Goal: Find specific page/section: Find specific page/section

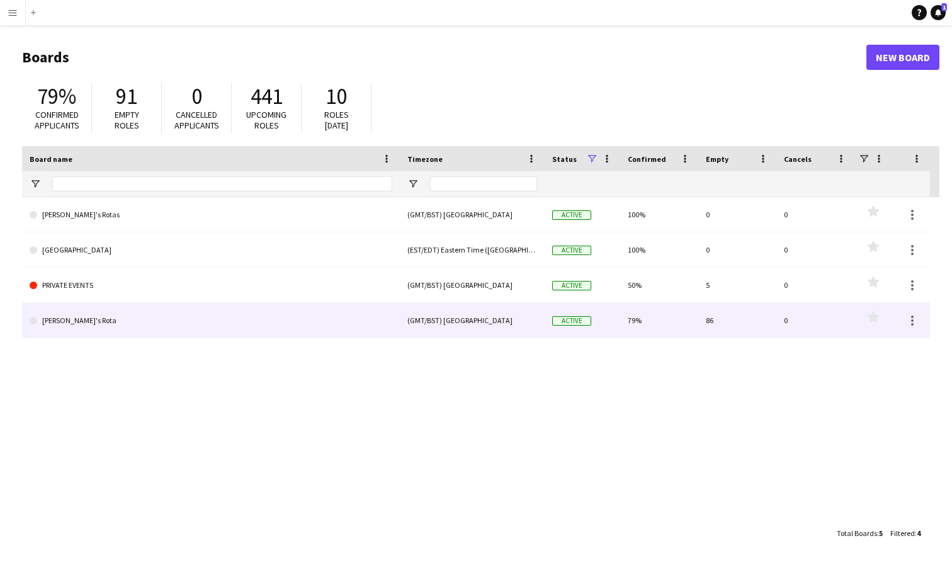
click at [64, 310] on link "[PERSON_NAME]'s Rota" at bounding box center [211, 320] width 363 height 35
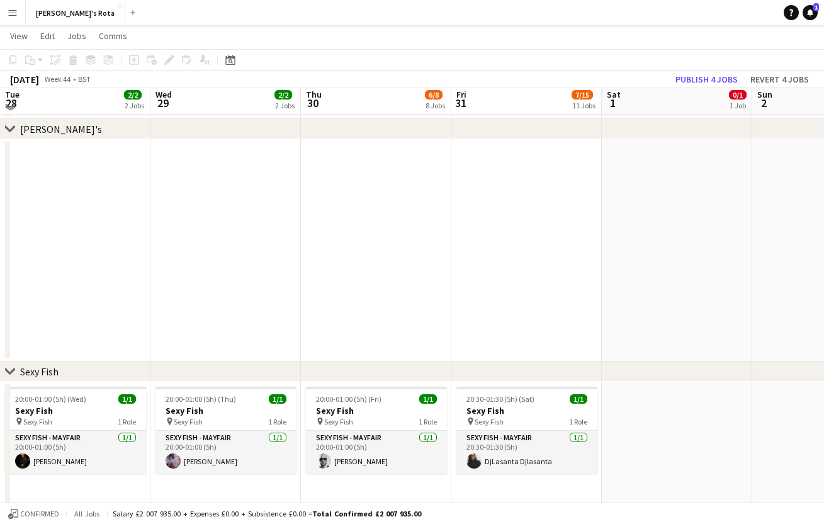
scroll to position [62, 0]
